Goal: Find specific page/section: Find specific page/section

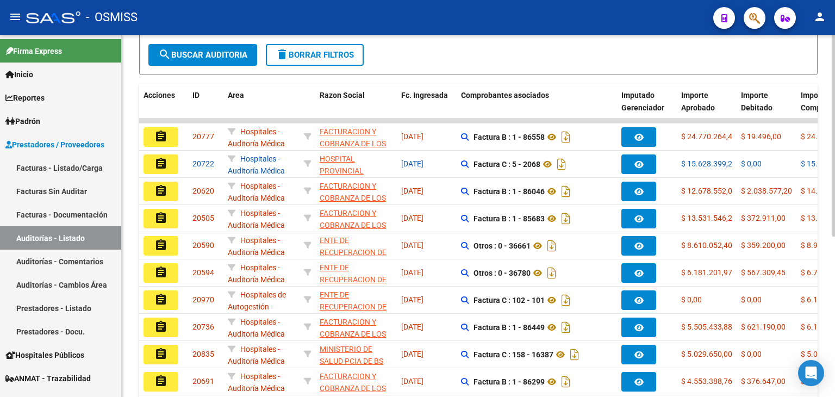
scroll to position [218, 0]
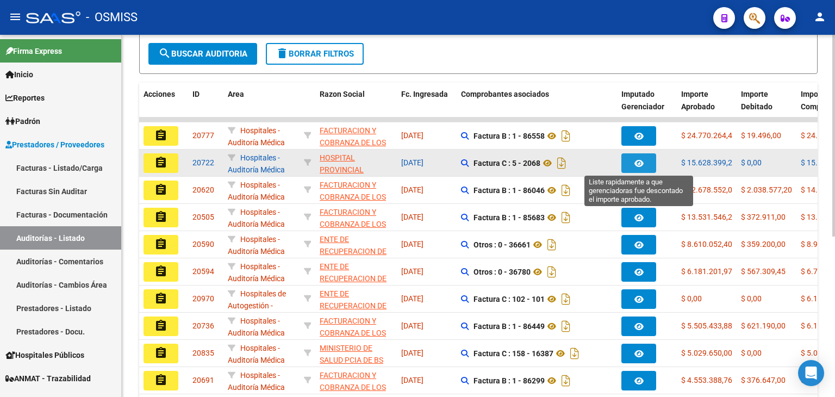
click at [633, 158] on button "button" at bounding box center [639, 163] width 35 height 20
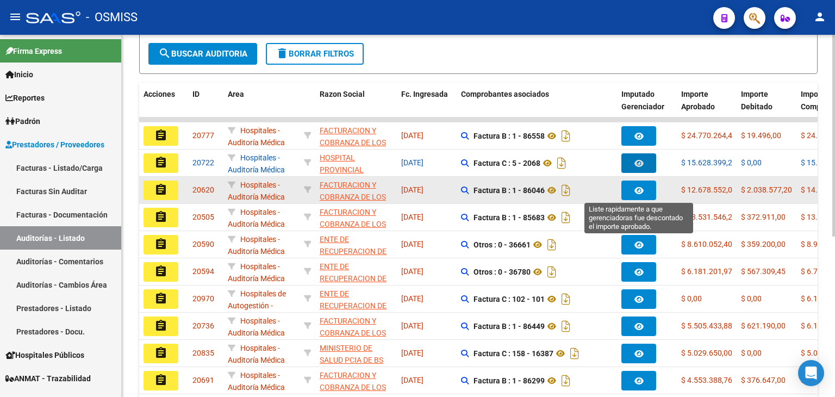
click at [646, 188] on button "button" at bounding box center [639, 191] width 35 height 20
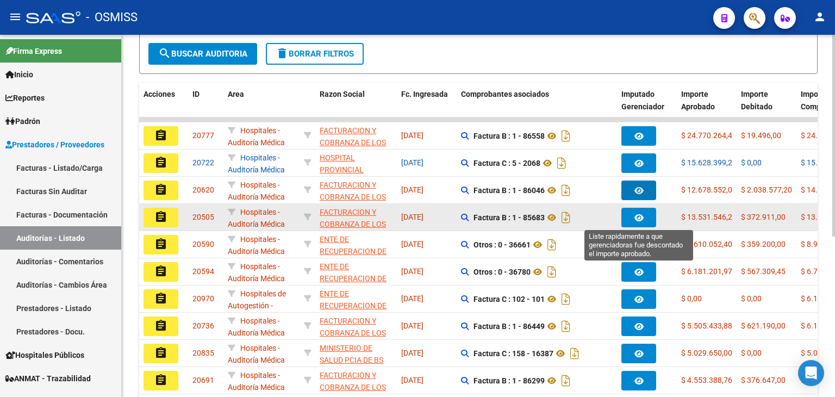
click at [637, 214] on icon "button" at bounding box center [639, 218] width 9 height 8
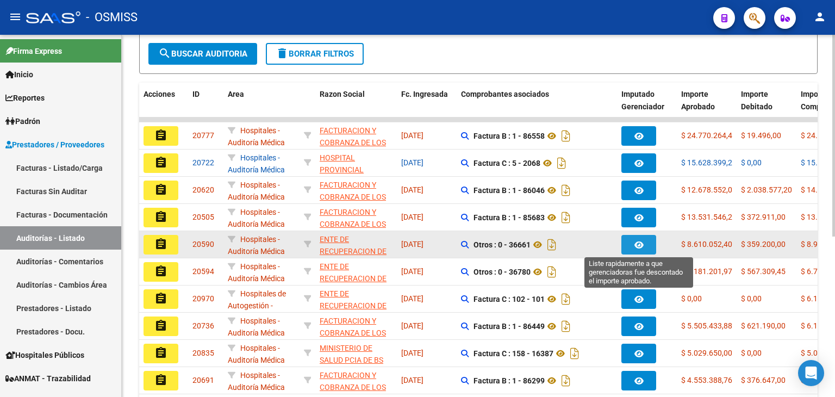
click at [638, 242] on icon "button" at bounding box center [639, 245] width 9 height 8
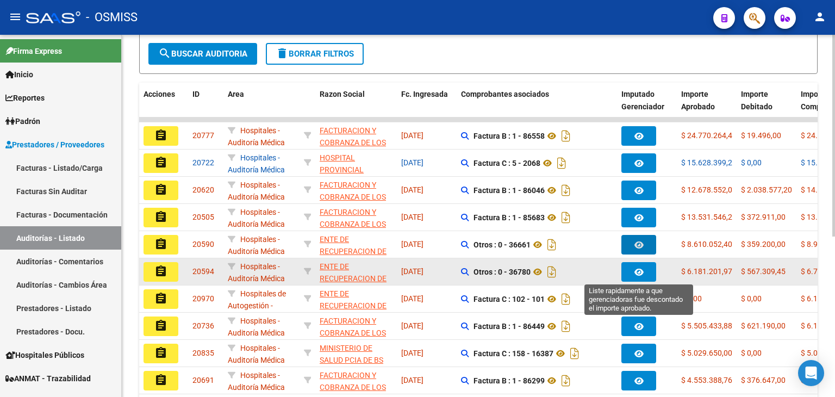
click at [640, 268] on icon "button" at bounding box center [639, 272] width 9 height 8
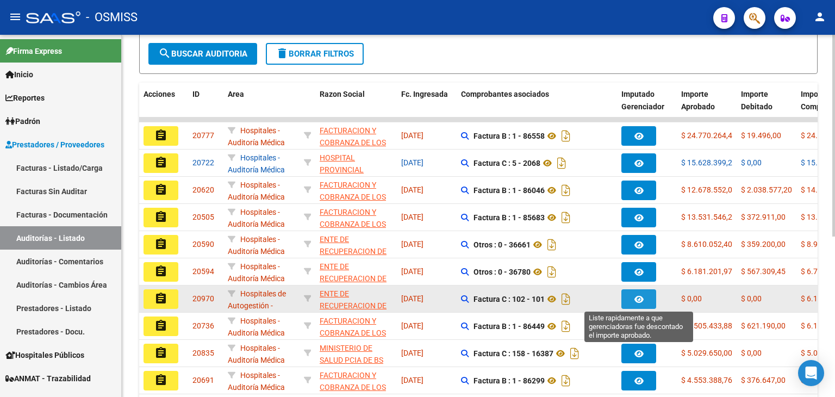
click at [639, 296] on icon "button" at bounding box center [639, 299] width 9 height 8
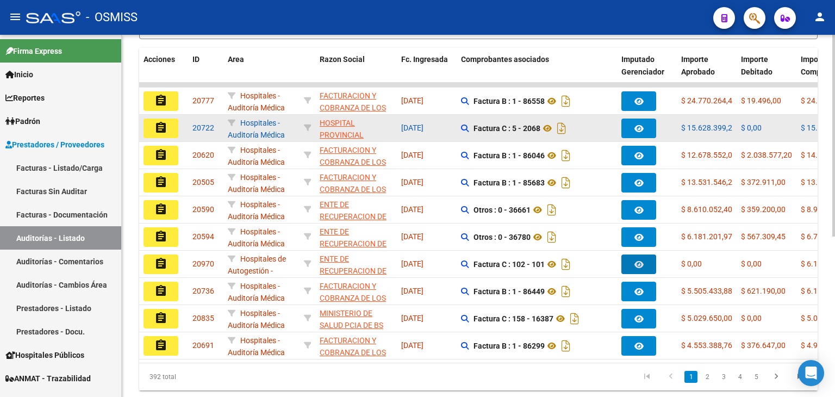
scroll to position [178, 0]
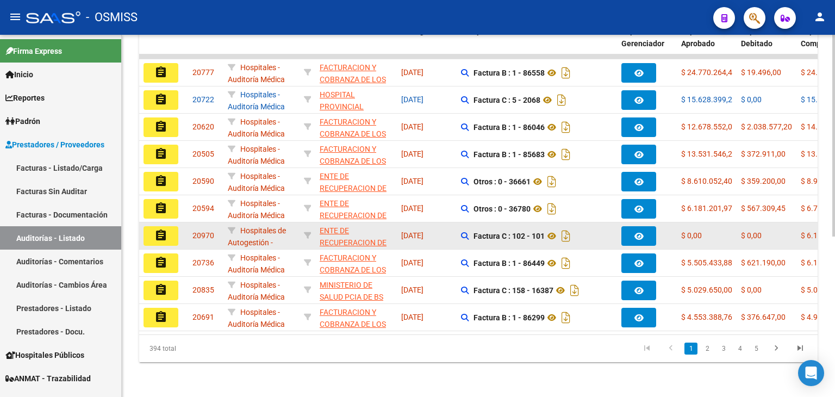
scroll to position [287, 0]
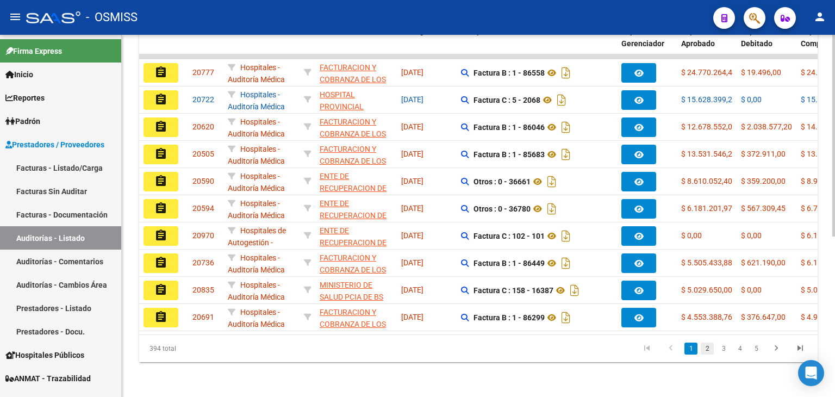
click at [707, 349] on link "2" at bounding box center [707, 349] width 13 height 12
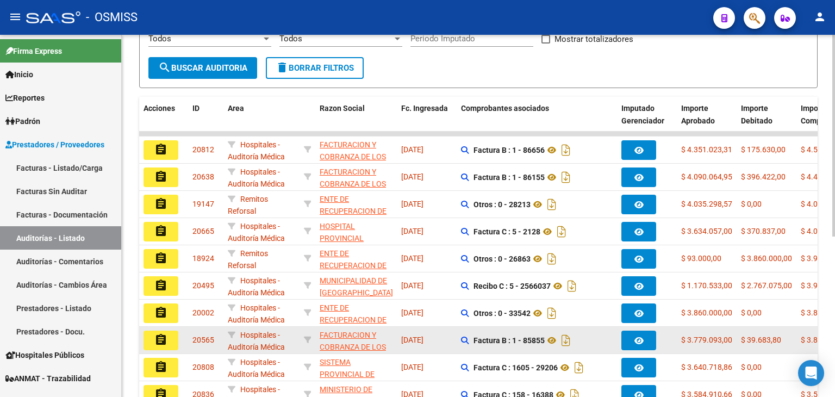
scroll to position [178, 0]
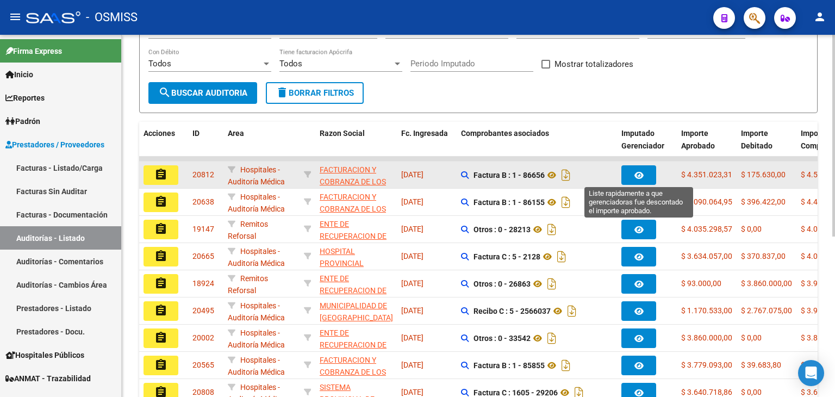
click at [641, 172] on icon "button" at bounding box center [639, 175] width 9 height 8
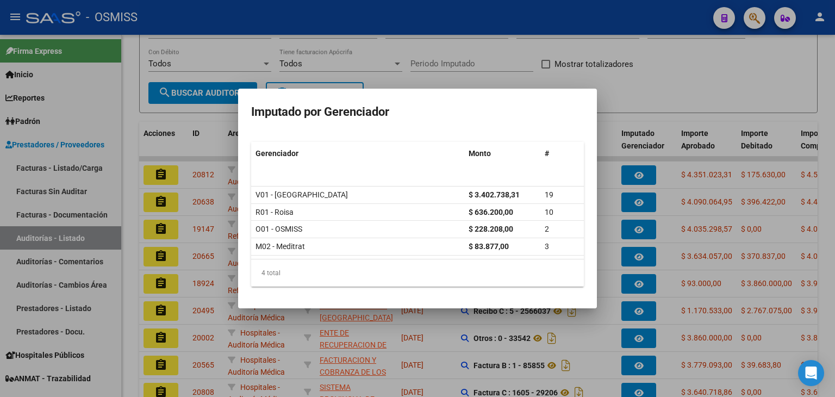
click at [638, 98] on div at bounding box center [417, 198] width 835 height 397
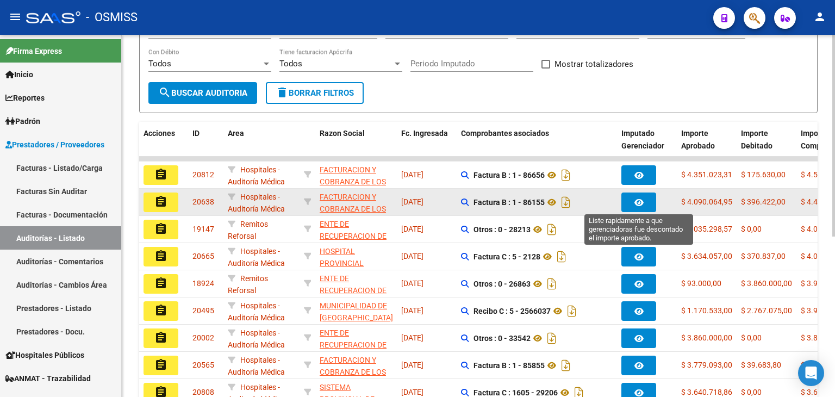
click at [631, 194] on button "button" at bounding box center [639, 203] width 35 height 20
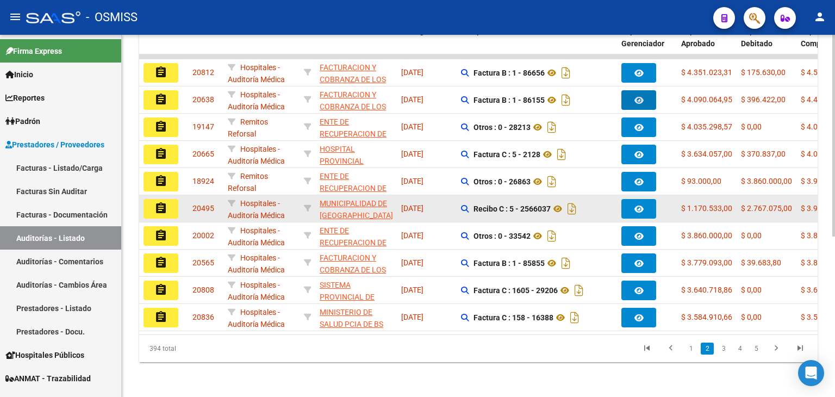
scroll to position [287, 0]
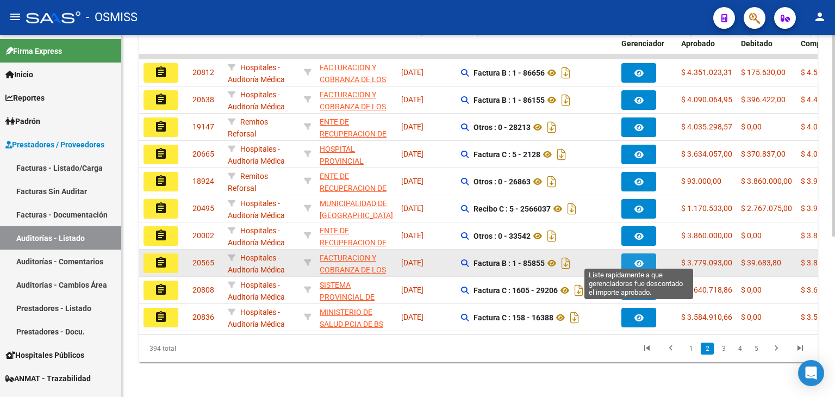
click at [645, 253] on button "button" at bounding box center [639, 263] width 35 height 20
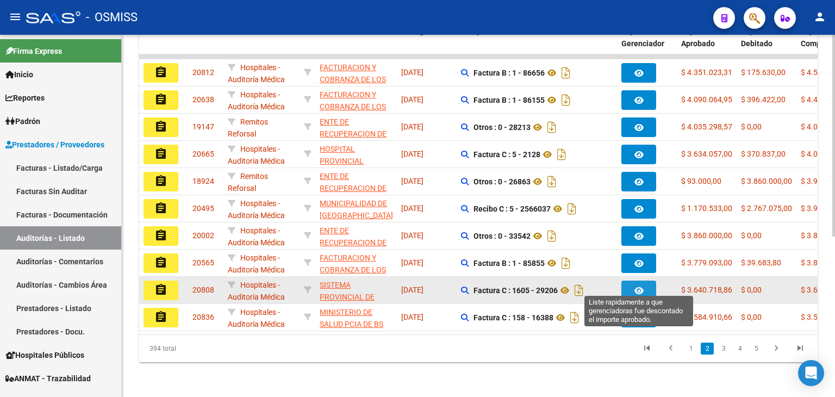
click at [638, 287] on icon "button" at bounding box center [639, 291] width 9 height 8
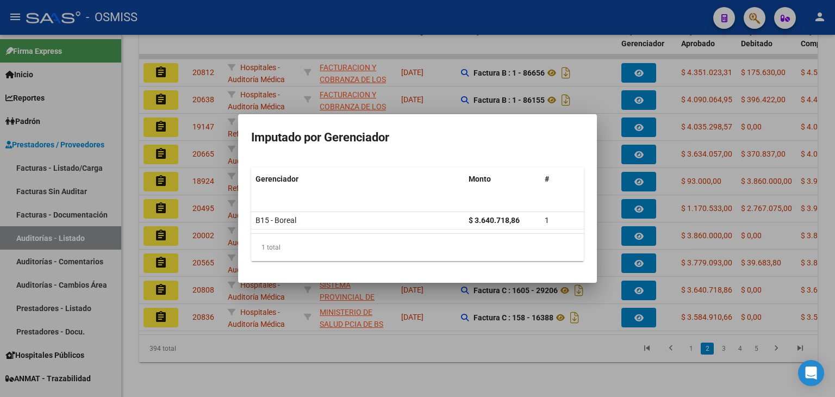
click at [646, 309] on div at bounding box center [417, 198] width 835 height 397
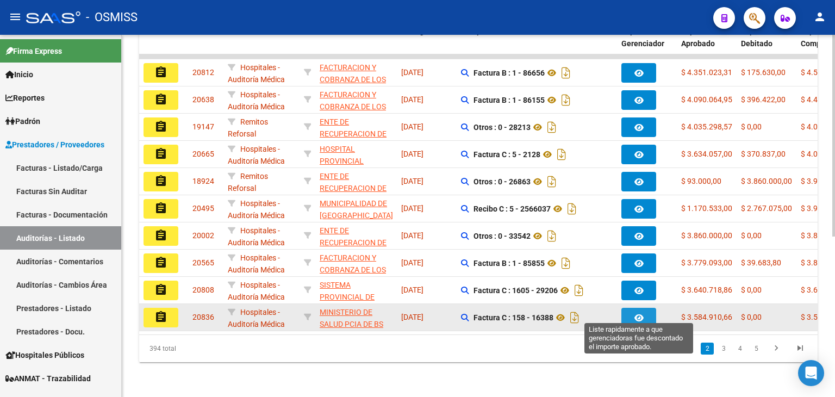
click at [644, 308] on button "button" at bounding box center [639, 318] width 35 height 20
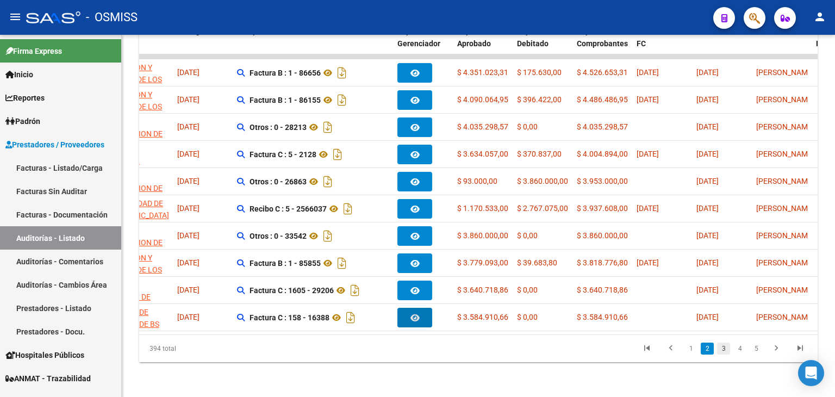
click at [725, 352] on link "3" at bounding box center [723, 349] width 13 height 12
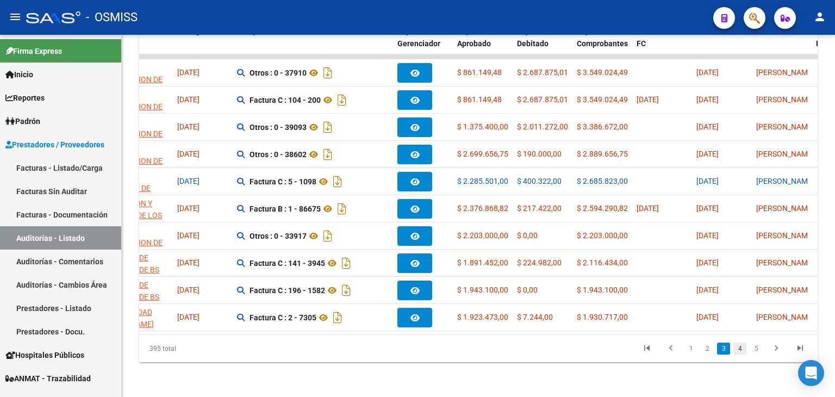
click at [742, 349] on link "4" at bounding box center [740, 349] width 13 height 12
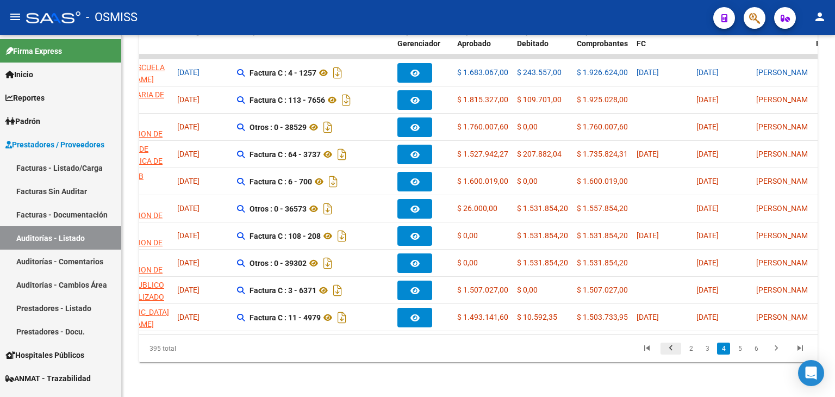
click at [673, 350] on icon "go to previous page" at bounding box center [671, 349] width 14 height 13
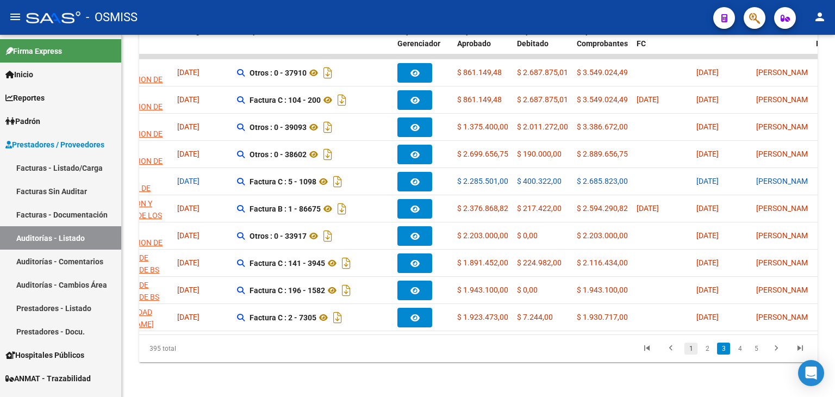
click at [687, 350] on link "1" at bounding box center [691, 349] width 13 height 12
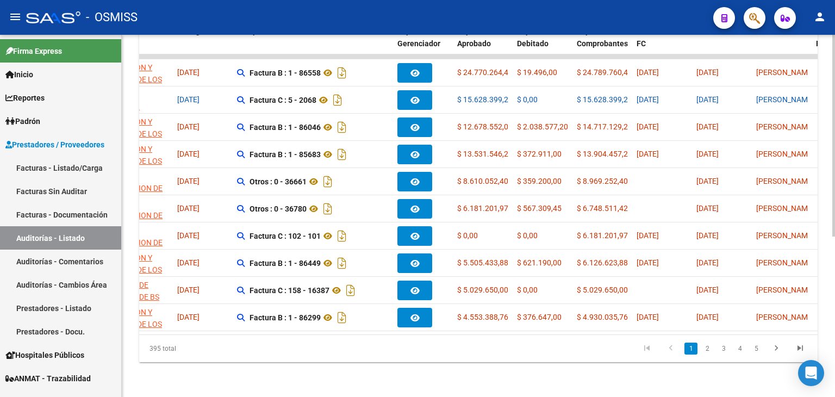
scroll to position [0, 0]
